Goal: Task Accomplishment & Management: Use online tool/utility

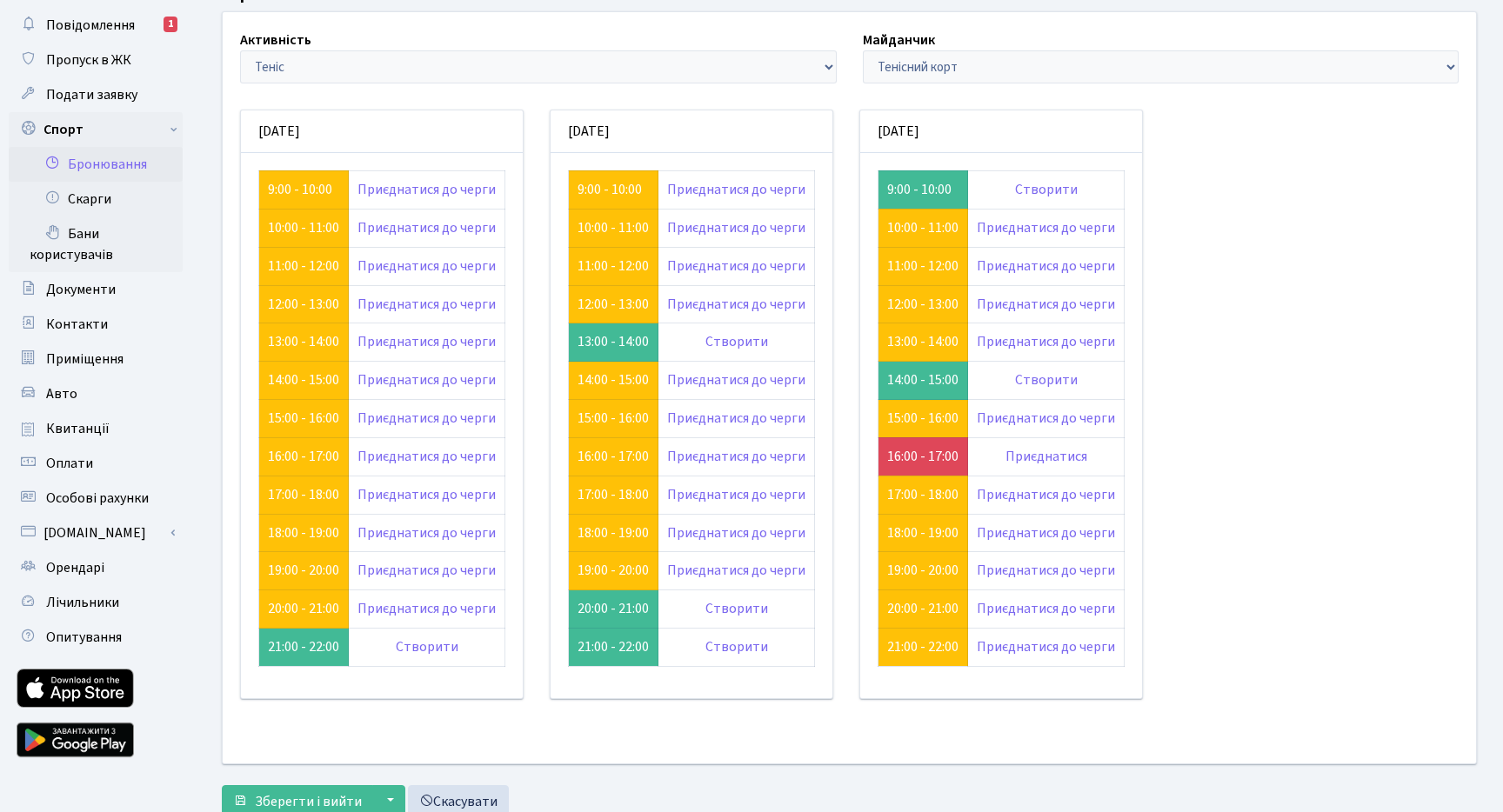
scroll to position [89, 0]
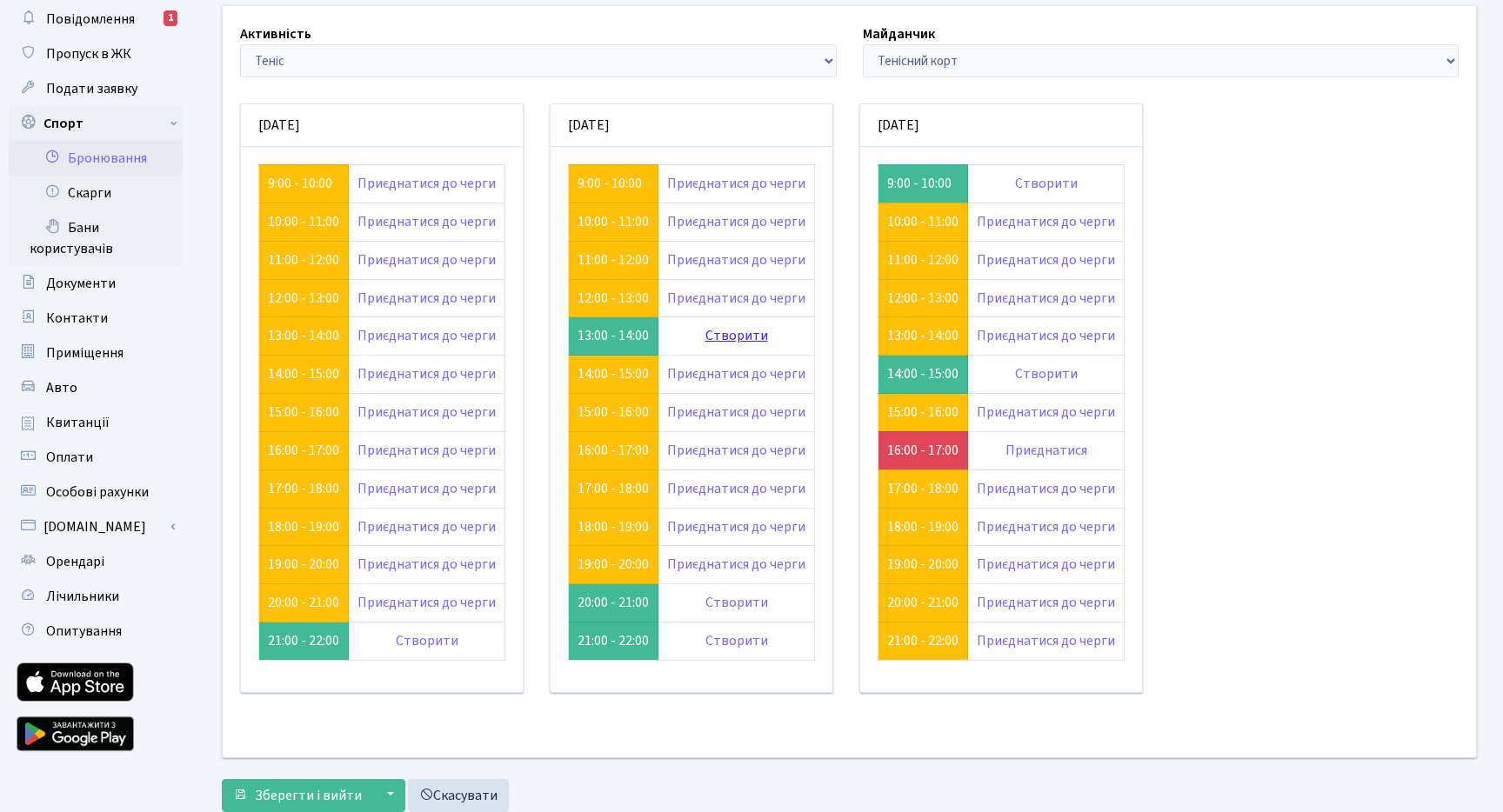
click at [752, 336] on link "Створити" at bounding box center [737, 336] width 63 height 20
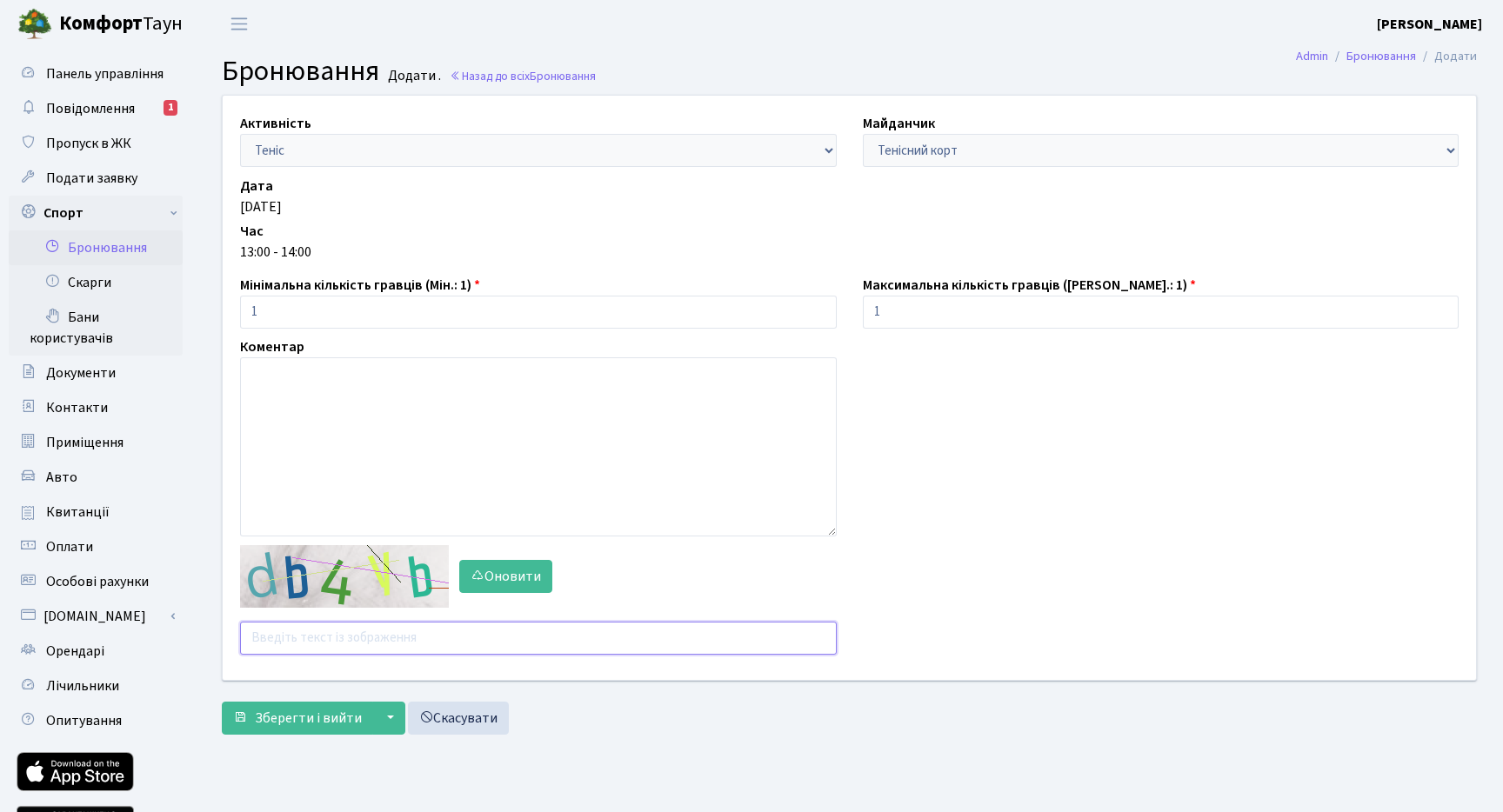
click at [396, 638] on input "text" at bounding box center [538, 639] width 597 height 33
type input "aaqqu"
click at [329, 714] on span "Зберегти і вийти" at bounding box center [308, 718] width 107 height 20
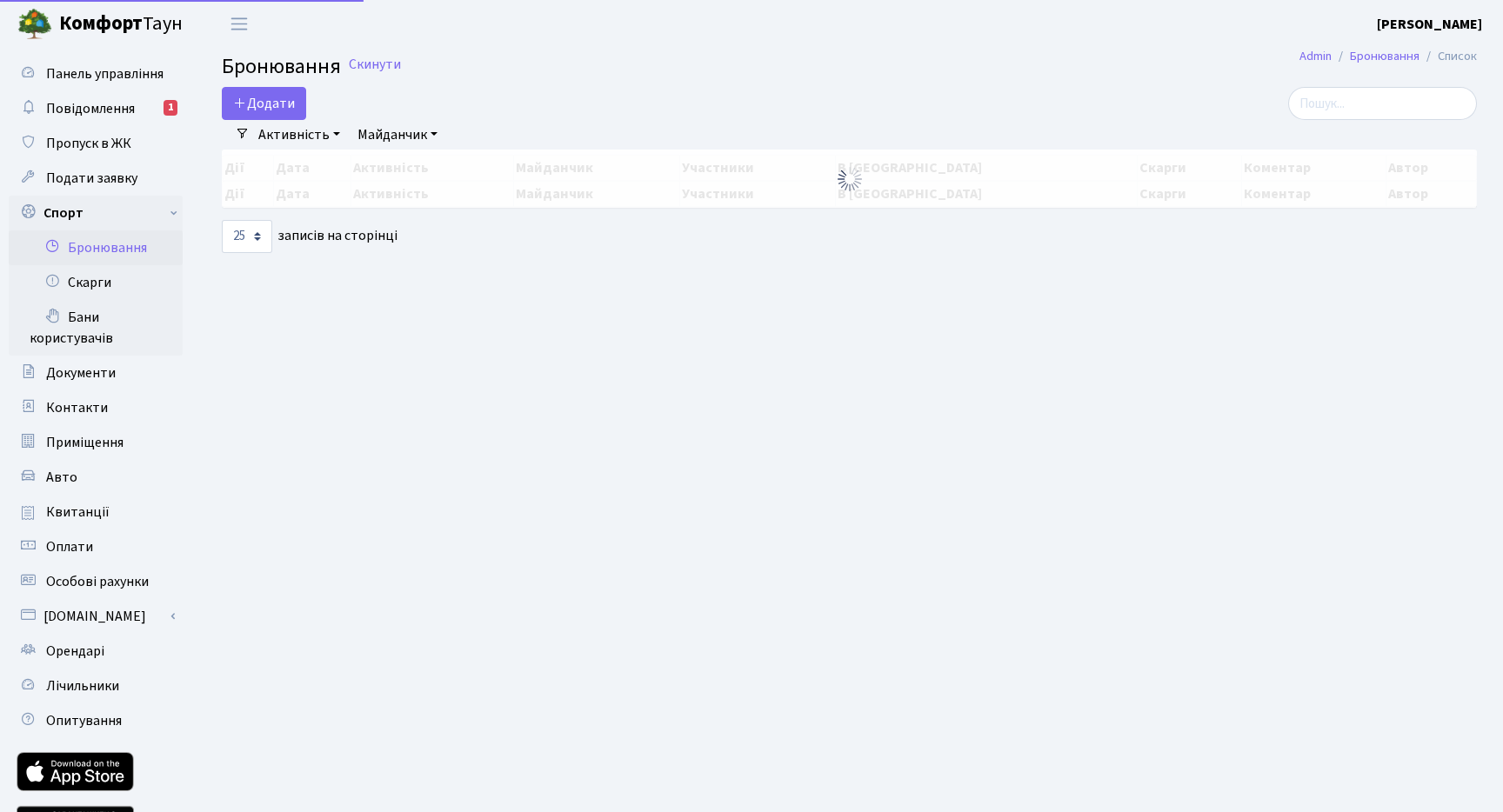
select select "25"
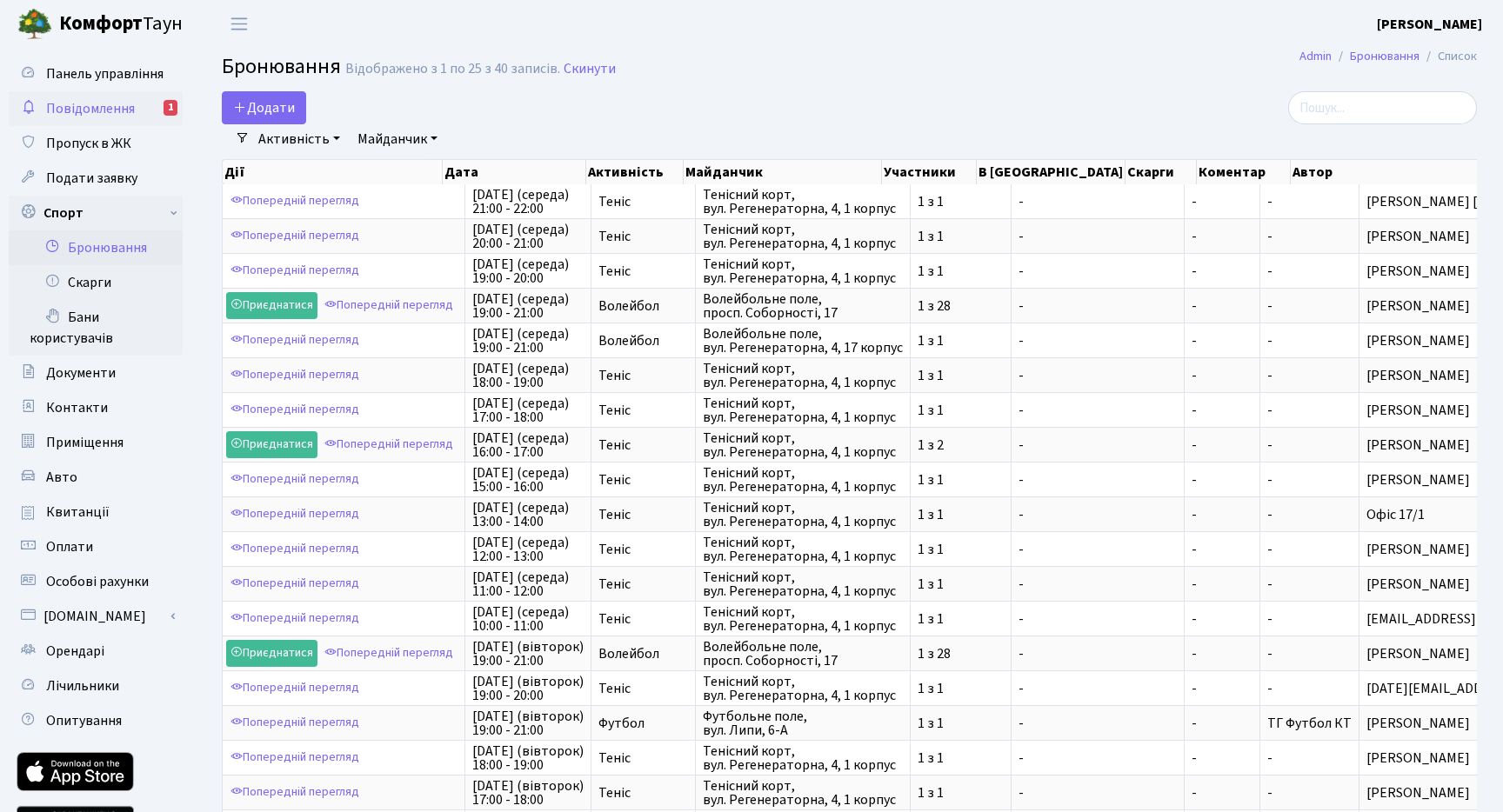
click at [144, 105] on link "Повідомлення 1" at bounding box center [96, 109] width 174 height 35
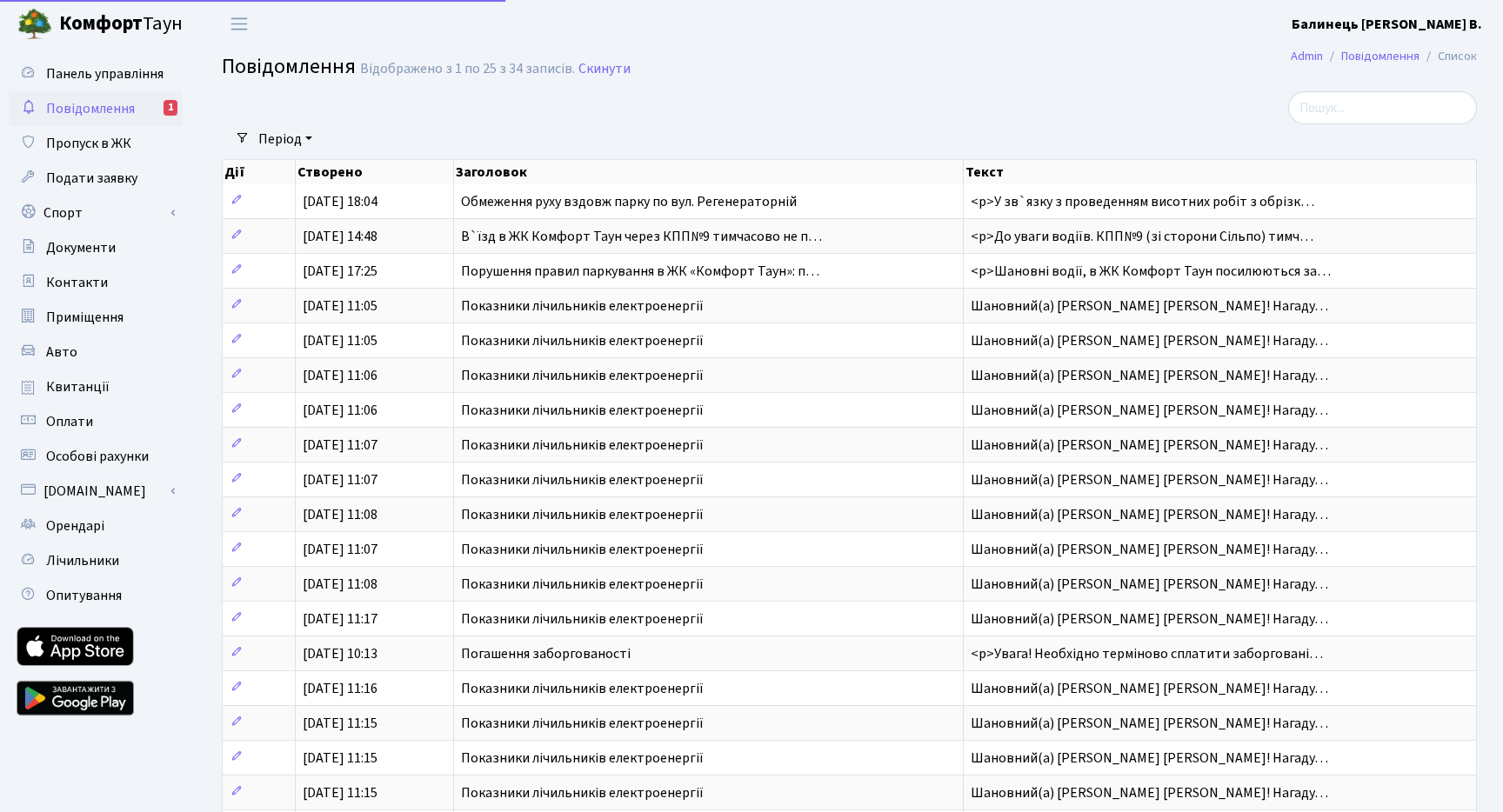
select select "25"
click at [152, 75] on span "Панель управління" at bounding box center [105, 74] width 118 height 20
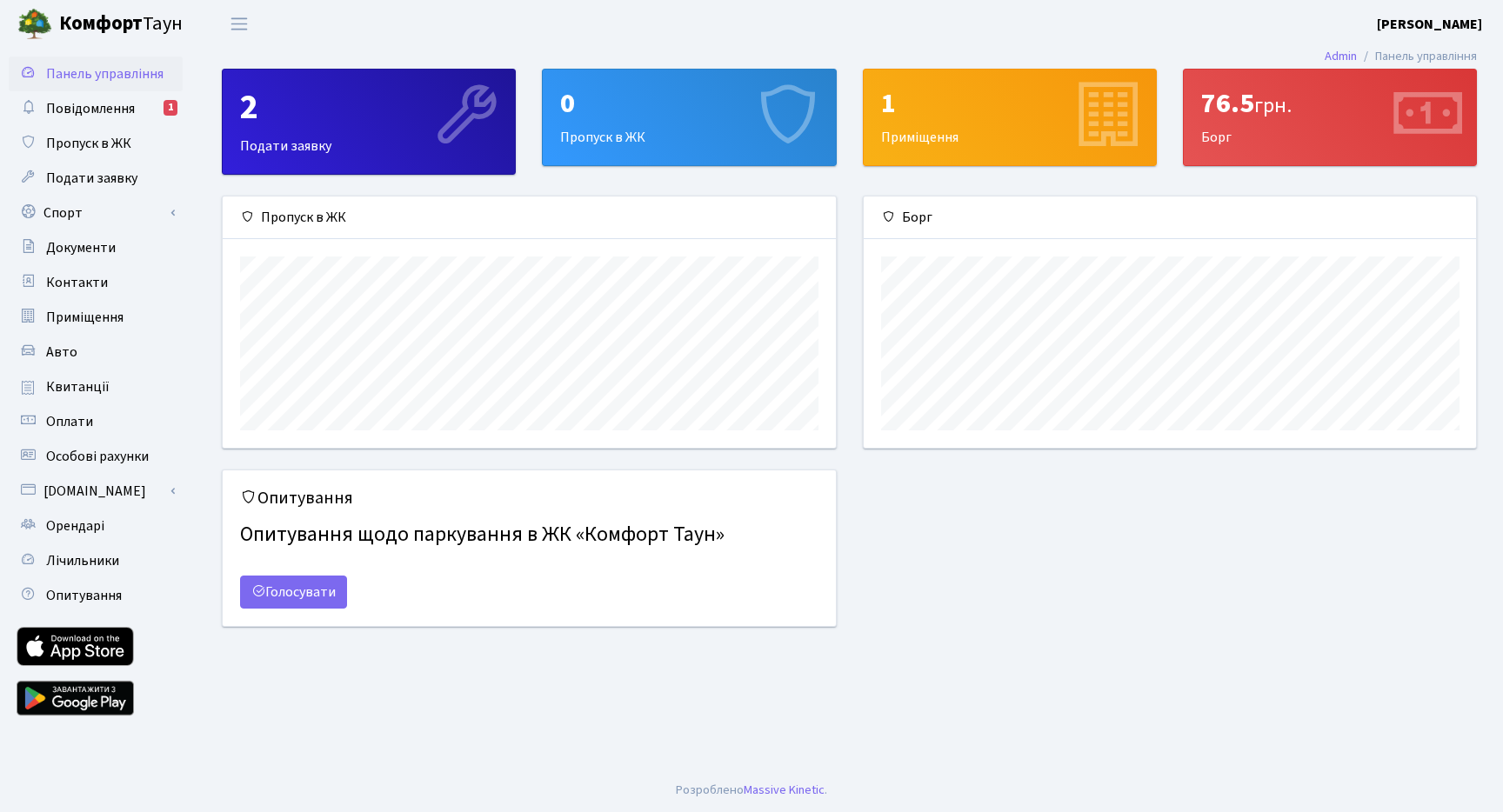
scroll to position [252, 612]
click at [1232, 78] on div "76.5 грн. [GEOGRAPHIC_DATA]" at bounding box center [1330, 118] width 292 height 96
click at [1241, 101] on div "76.5 грн." at bounding box center [1330, 104] width 258 height 33
